Goal: Task Accomplishment & Management: Complete application form

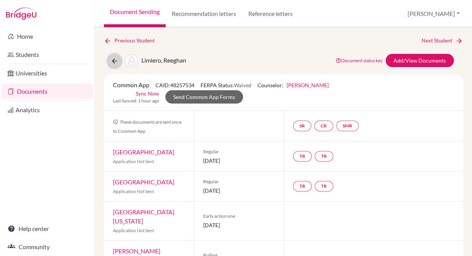
click at [115, 59] on icon at bounding box center [115, 61] width 8 height 8
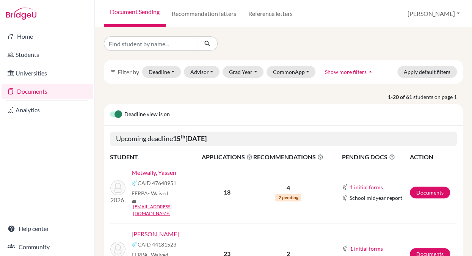
click at [150, 173] on link "Metwally, Yassen" at bounding box center [154, 172] width 45 height 9
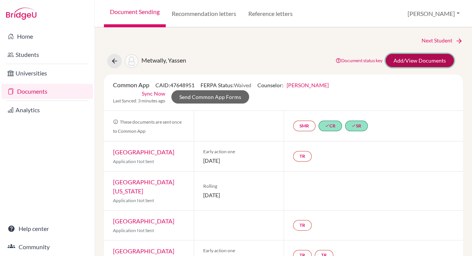
click at [429, 60] on link "Add/View Documents" at bounding box center [419, 60] width 68 height 13
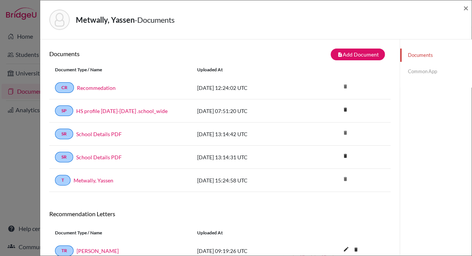
click at [420, 72] on link "Common App" at bounding box center [436, 71] width 72 height 13
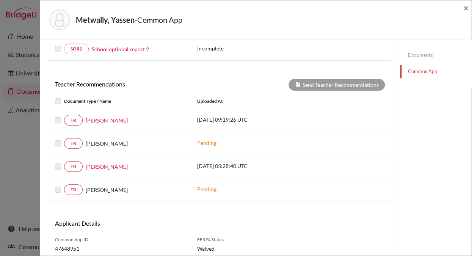
scroll to position [267, 0]
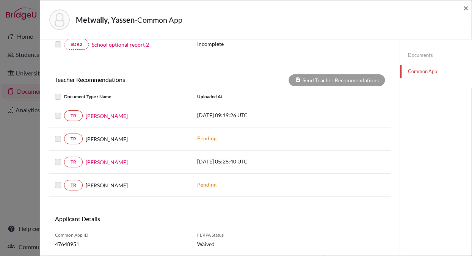
click at [64, 111] on label at bounding box center [64, 111] width 0 height 0
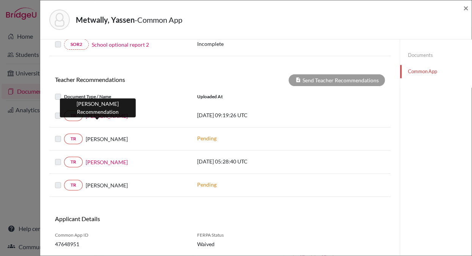
click at [98, 116] on link "Joe Lingle" at bounding box center [107, 116] width 42 height 8
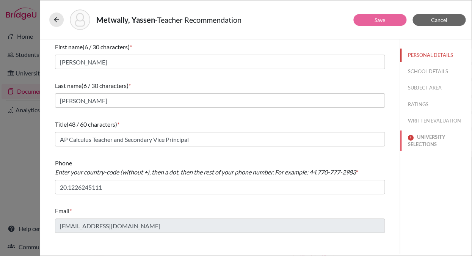
click at [422, 138] on button "UNIVERSITY SELECTIONS" at bounding box center [436, 140] width 72 height 20
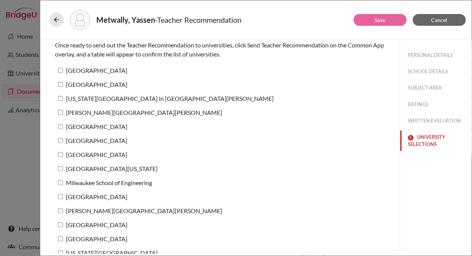
scroll to position [42, 0]
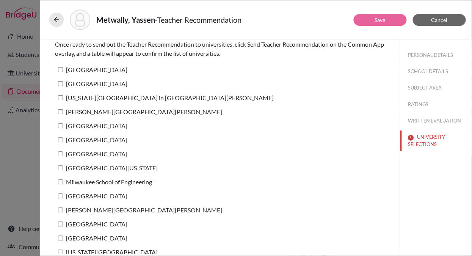
click at [61, 69] on input "Clemson University" at bounding box center [60, 69] width 5 height 5
checkbox input "true"
click at [366, 20] on button "Save" at bounding box center [379, 20] width 53 height 12
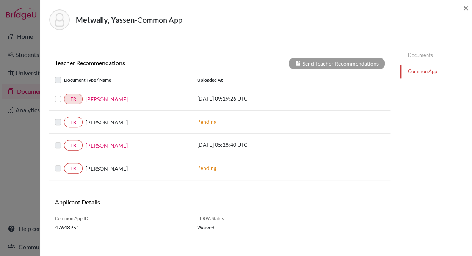
scroll to position [290, 0]
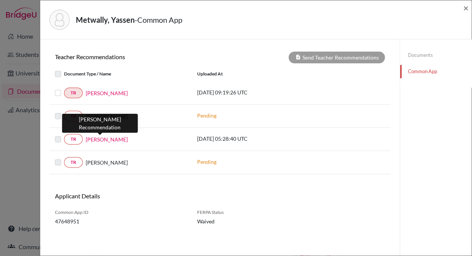
click at [94, 140] on link "Colin Strand" at bounding box center [107, 139] width 42 height 8
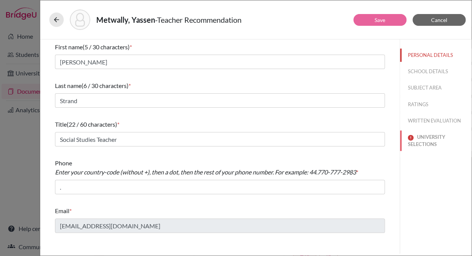
click at [432, 136] on button "UNIVERSITY SELECTIONS" at bounding box center [436, 140] width 72 height 20
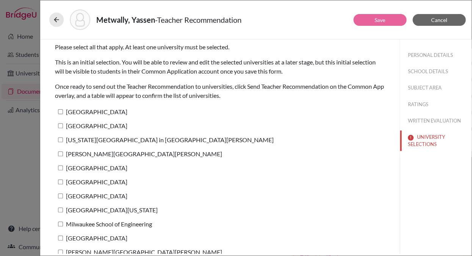
click at [60, 112] on input "Clemson University" at bounding box center [60, 111] width 5 height 5
checkbox input "true"
click at [375, 19] on link "Save" at bounding box center [379, 20] width 11 height 6
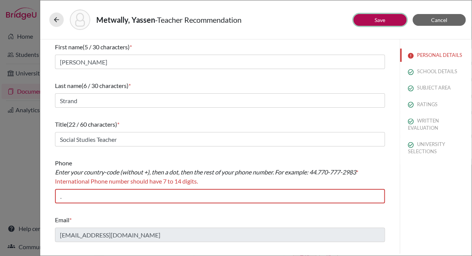
click at [376, 18] on link "Save" at bounding box center [379, 20] width 11 height 6
click at [376, 19] on link "Save" at bounding box center [379, 20] width 11 height 6
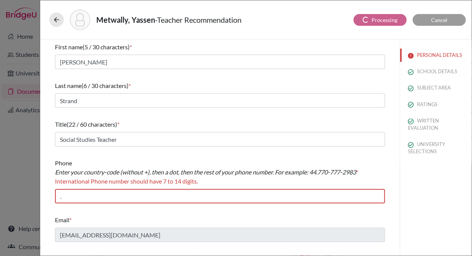
click at [23, 134] on div "Metwally, Yassen - Teacher Recommendation Processing Cancel First name (5 / 30 …" at bounding box center [236, 128] width 472 height 256
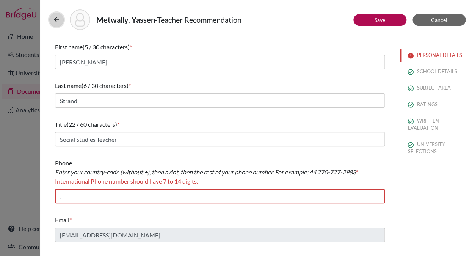
click at [59, 20] on icon at bounding box center [57, 20] width 8 height 8
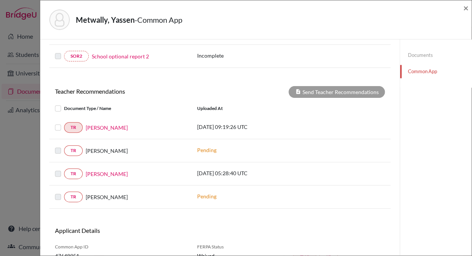
scroll to position [257, 0]
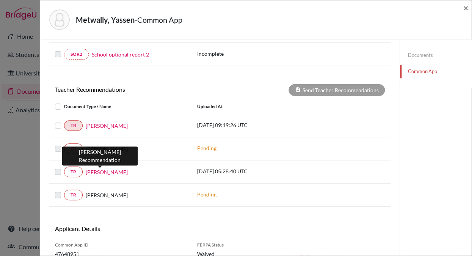
click at [97, 171] on link "Colin Strand" at bounding box center [107, 172] width 42 height 8
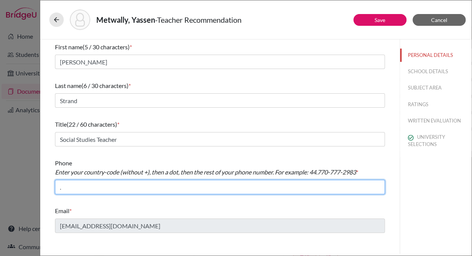
click at [65, 188] on input "." at bounding box center [220, 187] width 330 height 14
click at [59, 188] on input "." at bounding box center [220, 187] width 330 height 14
click at [67, 186] on input "2." at bounding box center [220, 187] width 330 height 14
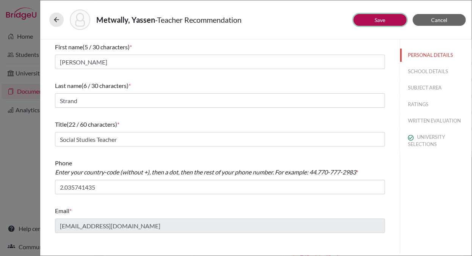
click at [382, 19] on link "Save" at bounding box center [379, 20] width 11 height 6
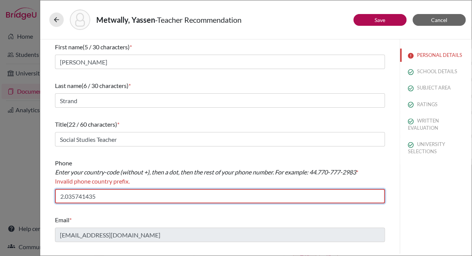
click at [61, 197] on input "2.035741435" at bounding box center [220, 196] width 330 height 14
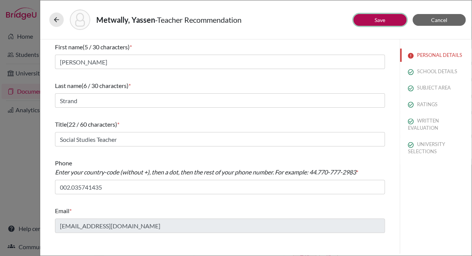
click at [376, 20] on link "Save" at bounding box center [379, 20] width 11 height 6
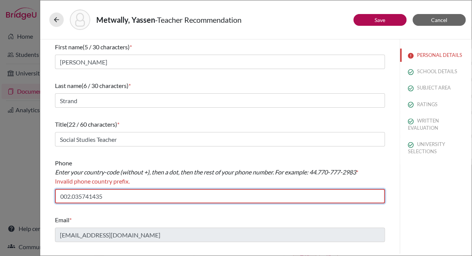
click at [64, 196] on input "002.035741435" at bounding box center [220, 196] width 330 height 14
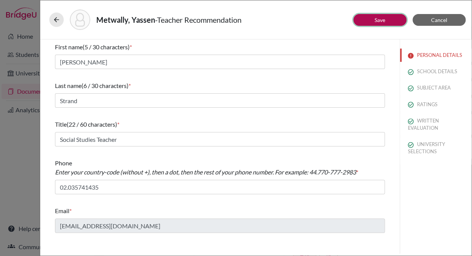
click at [376, 20] on link "Save" at bounding box center [379, 20] width 11 height 6
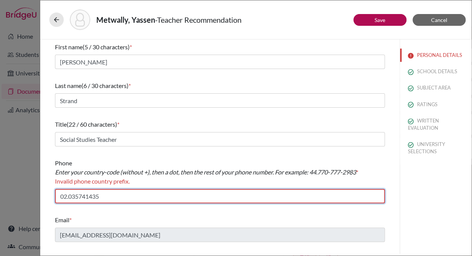
click at [66, 196] on input "02.035741435" at bounding box center [220, 196] width 330 height 14
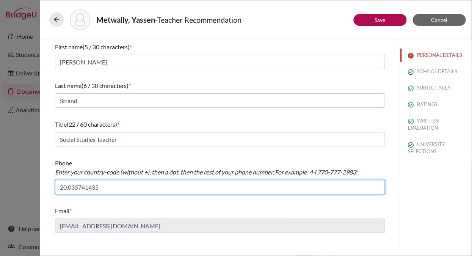
type input "20.035741435"
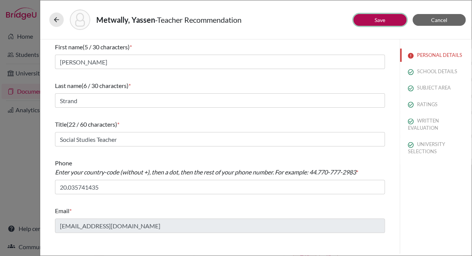
click at [375, 18] on link "Save" at bounding box center [379, 20] width 11 height 6
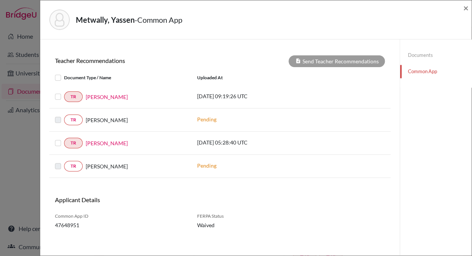
scroll to position [290, 0]
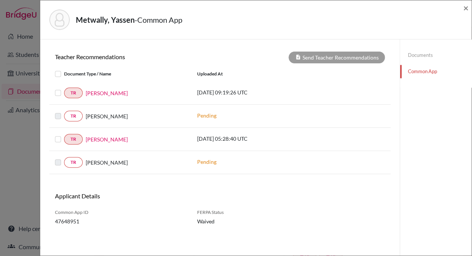
click at [64, 88] on label at bounding box center [64, 88] width 0 height 0
click at [0, 0] on input "checkbox" at bounding box center [0, 0] width 0 height 0
click at [64, 135] on label at bounding box center [64, 135] width 0 height 0
click at [0, 0] on input "checkbox" at bounding box center [0, 0] width 0 height 0
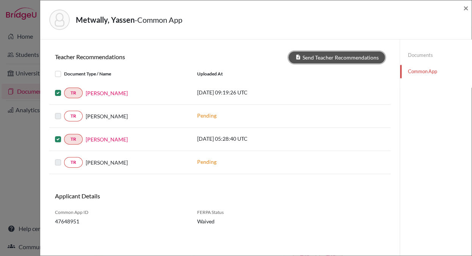
click at [316, 58] on button "Send Teacher Recommendations" at bounding box center [336, 58] width 96 height 12
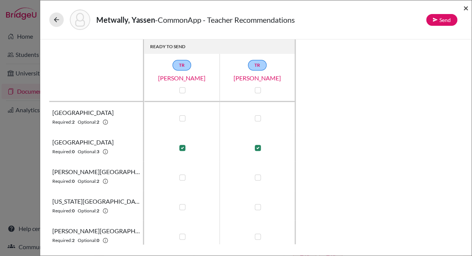
click at [466, 8] on span "×" at bounding box center [465, 7] width 5 height 11
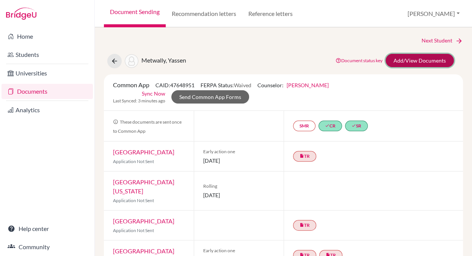
click at [413, 59] on link "Add/View Documents" at bounding box center [419, 60] width 68 height 13
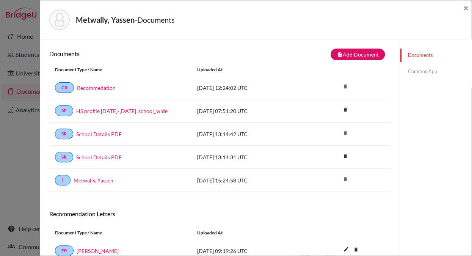
click at [412, 72] on link "Common App" at bounding box center [436, 71] width 72 height 13
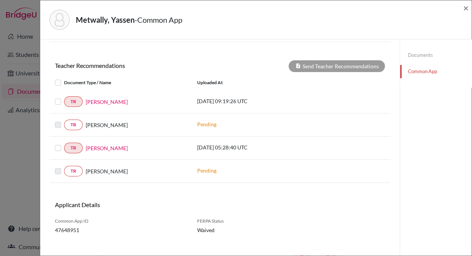
scroll to position [290, 0]
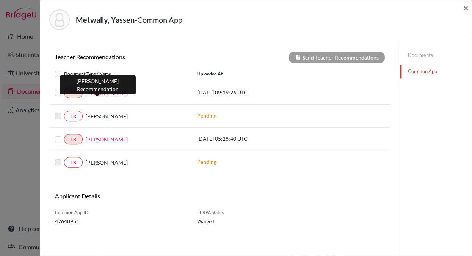
click at [101, 94] on link "Joe Lingle" at bounding box center [107, 93] width 42 height 8
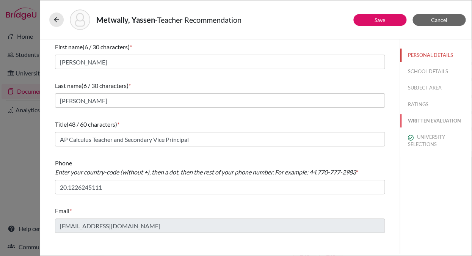
click at [417, 121] on button "WRITTEN EVALUATION" at bounding box center [436, 120] width 72 height 13
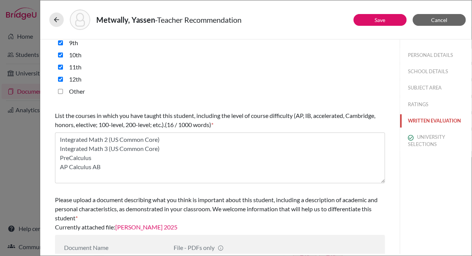
scroll to position [224, 0]
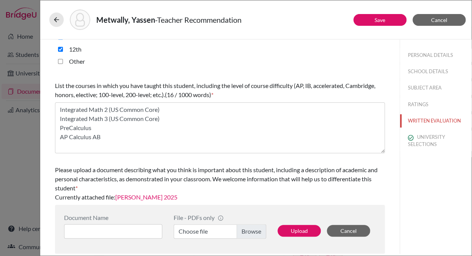
click at [162, 197] on link "Yassen Metwally 2025" at bounding box center [146, 196] width 62 height 7
click at [384, 19] on link "Save" at bounding box center [379, 20] width 11 height 6
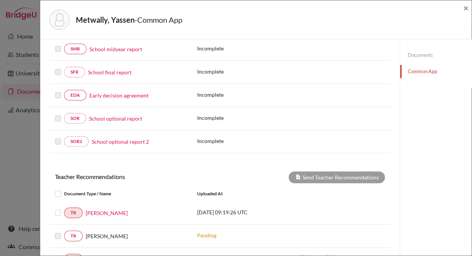
scroll to position [290, 0]
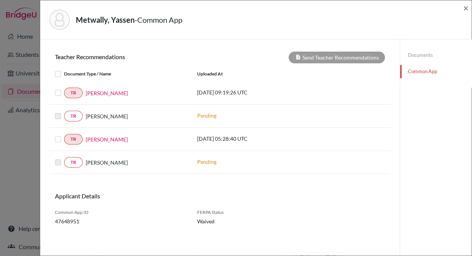
click at [64, 88] on label at bounding box center [64, 88] width 0 height 0
click at [0, 0] on input "checkbox" at bounding box center [0, 0] width 0 height 0
click at [64, 135] on label at bounding box center [64, 135] width 0 height 0
click at [0, 0] on input "checkbox" at bounding box center [0, 0] width 0 height 0
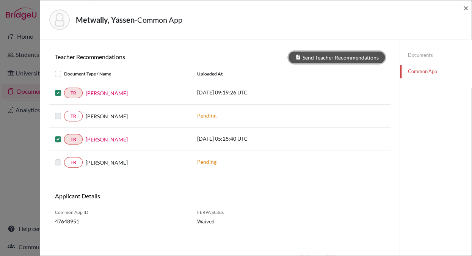
click at [342, 56] on button "Send Teacher Recommendations" at bounding box center [336, 58] width 96 height 12
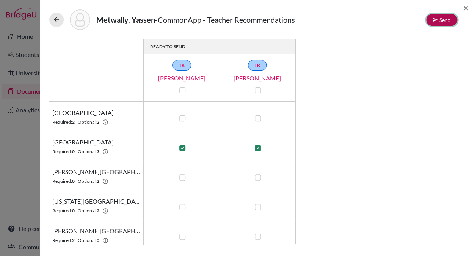
click at [441, 19] on button "Send" at bounding box center [441, 20] width 31 height 12
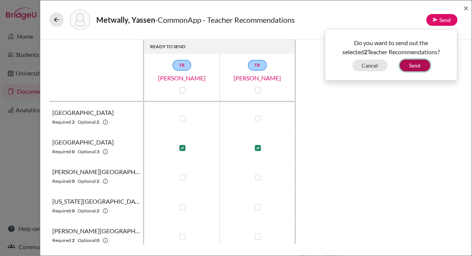
click at [415, 64] on button "Send" at bounding box center [415, 66] width 30 height 12
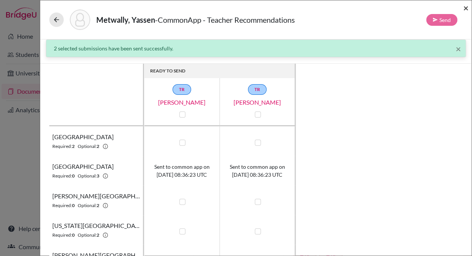
click at [465, 8] on span "×" at bounding box center [465, 7] width 5 height 11
